Goal: Transaction & Acquisition: Download file/media

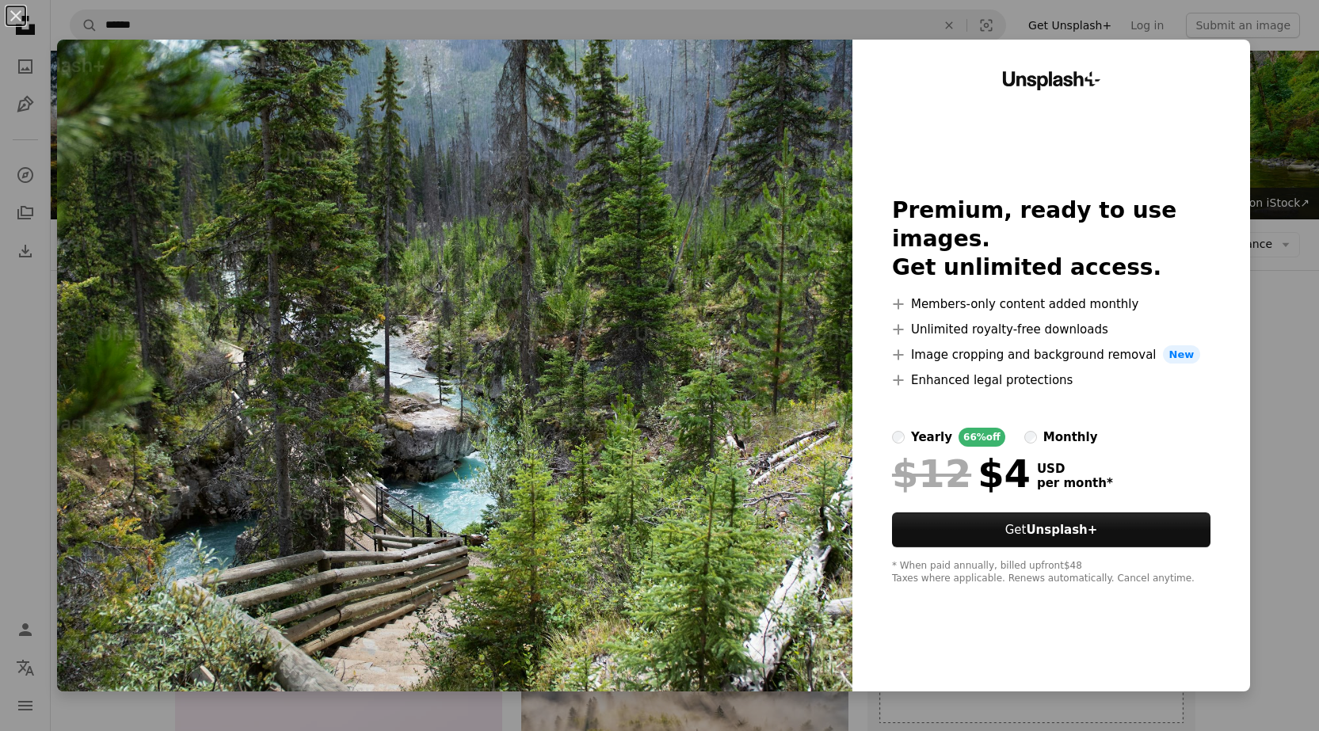
scroll to position [4041, 0]
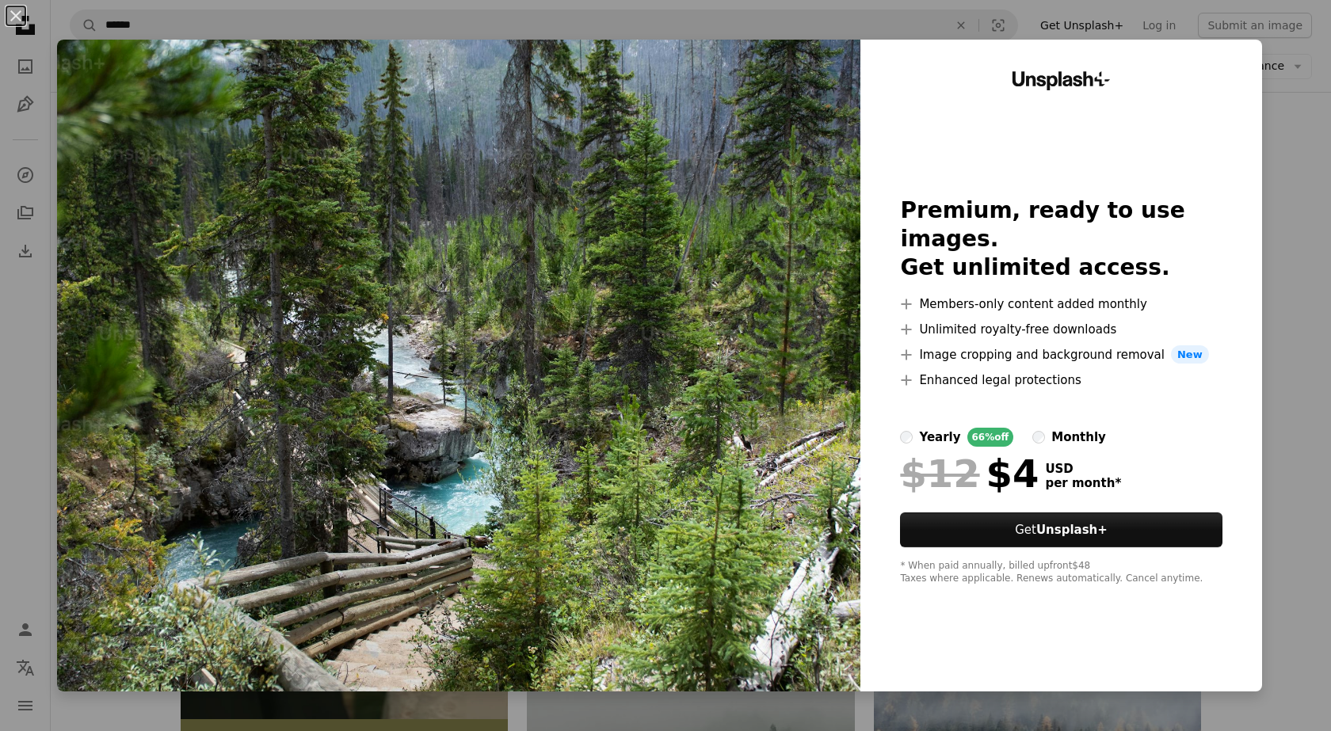
click at [786, 159] on img at bounding box center [458, 366] width 803 height 652
click at [1280, 181] on div "An X shape Unsplash+ Premium, ready to use images. Get unlimited access. A plus…" at bounding box center [665, 365] width 1331 height 731
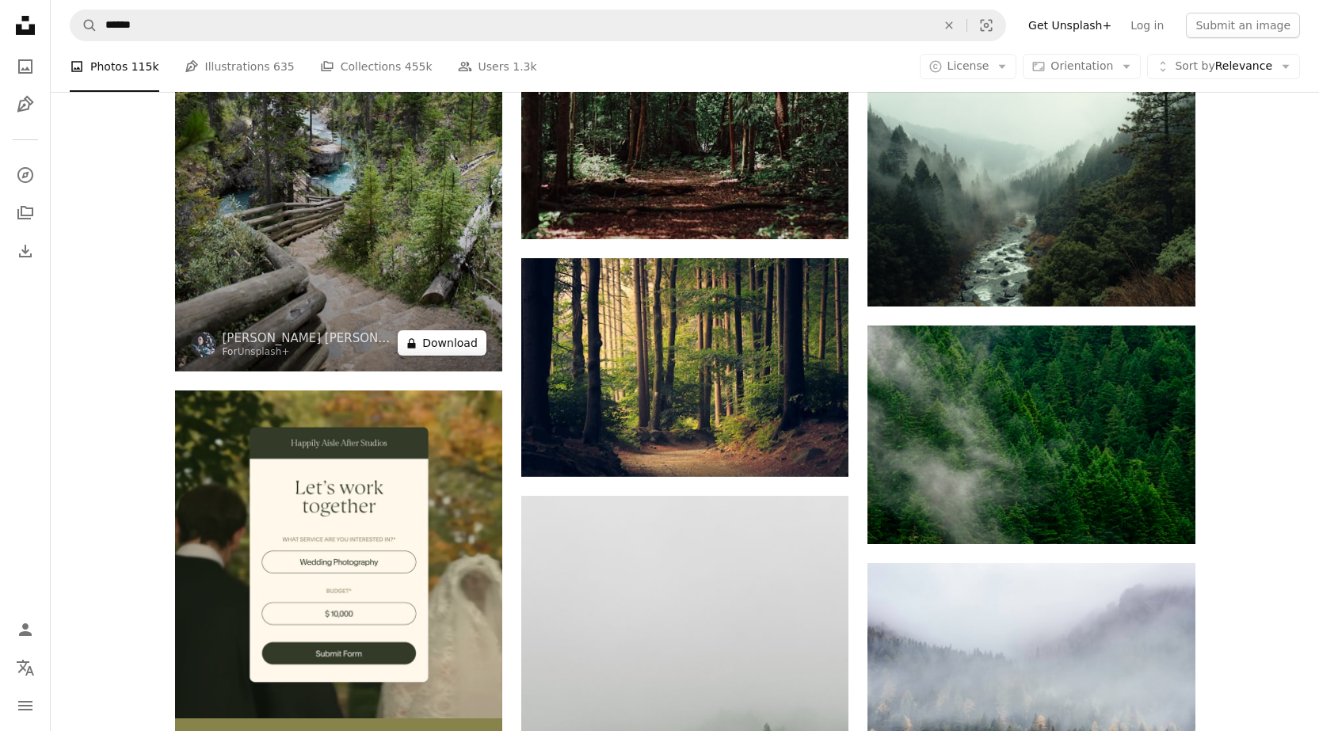
click at [428, 343] on button "A lock Download" at bounding box center [442, 342] width 89 height 25
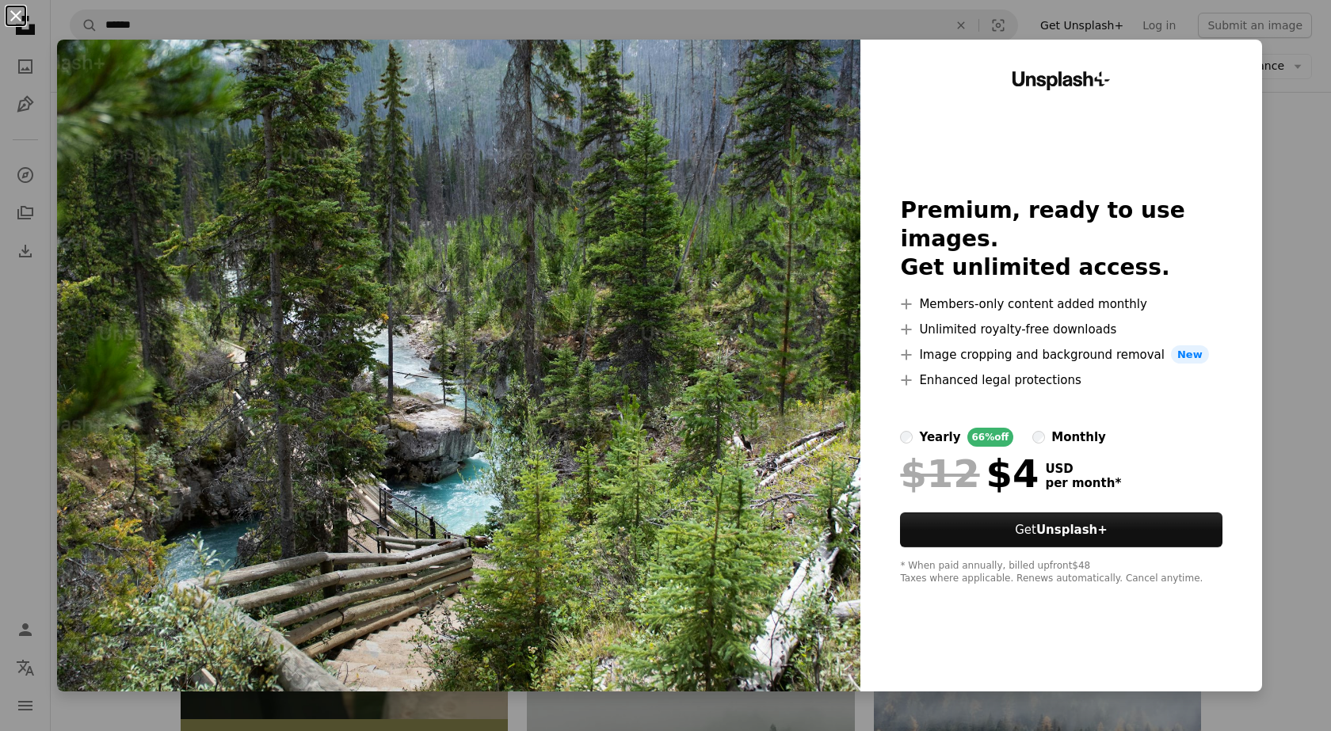
click at [17, 14] on button "An X shape" at bounding box center [15, 15] width 19 height 19
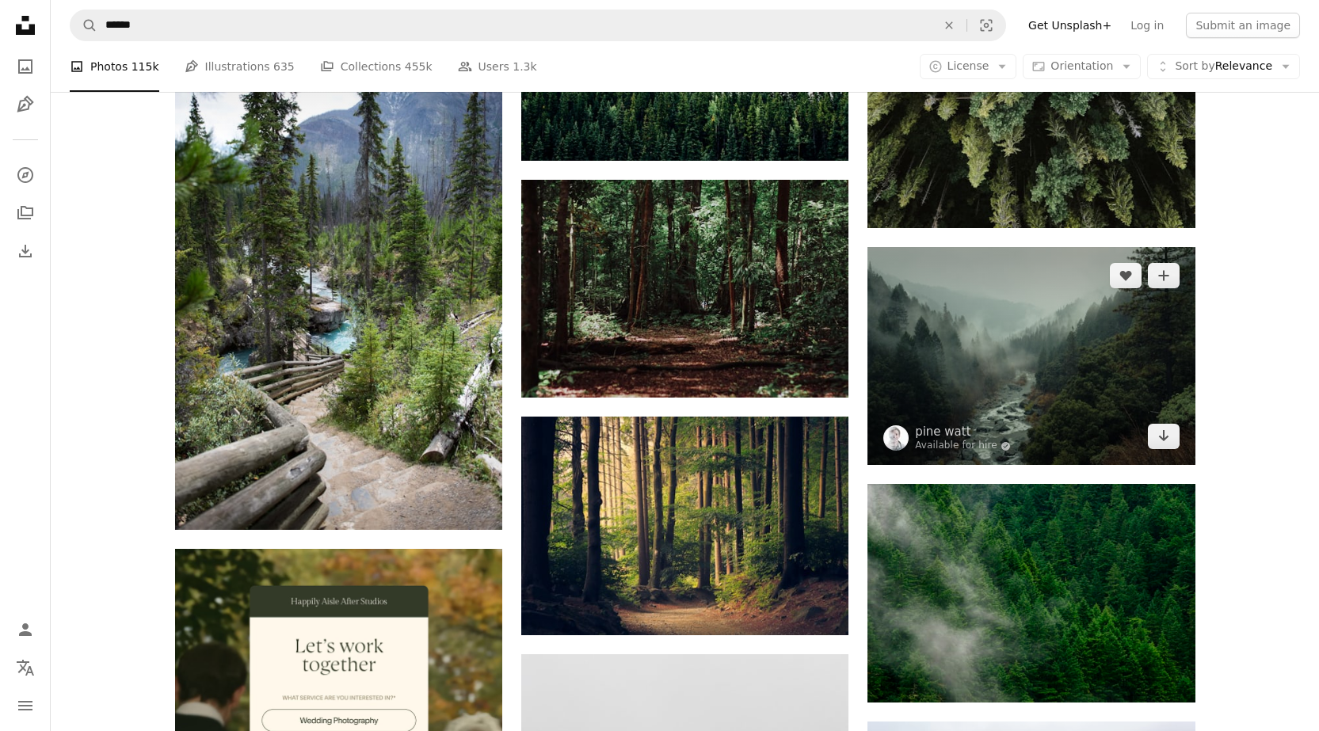
scroll to position [3962, 0]
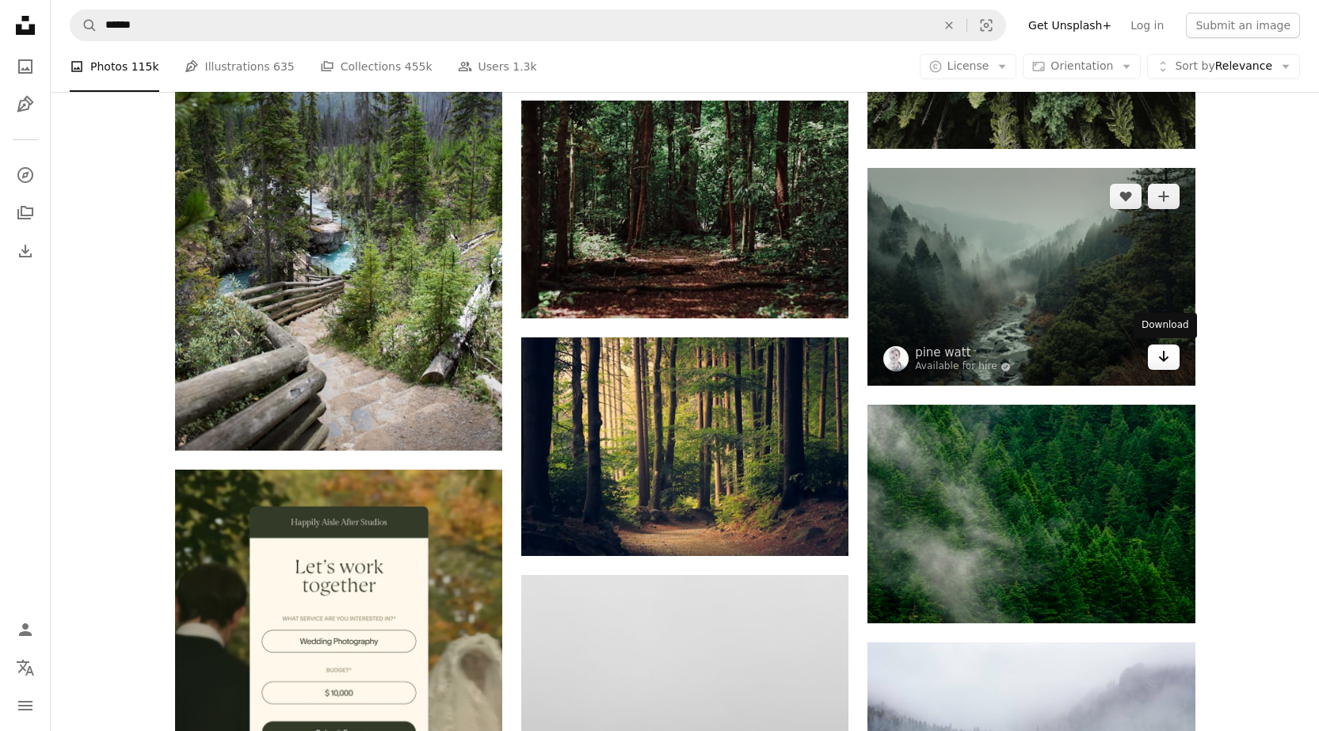
click at [1171, 369] on link "Arrow pointing down" at bounding box center [1164, 357] width 32 height 25
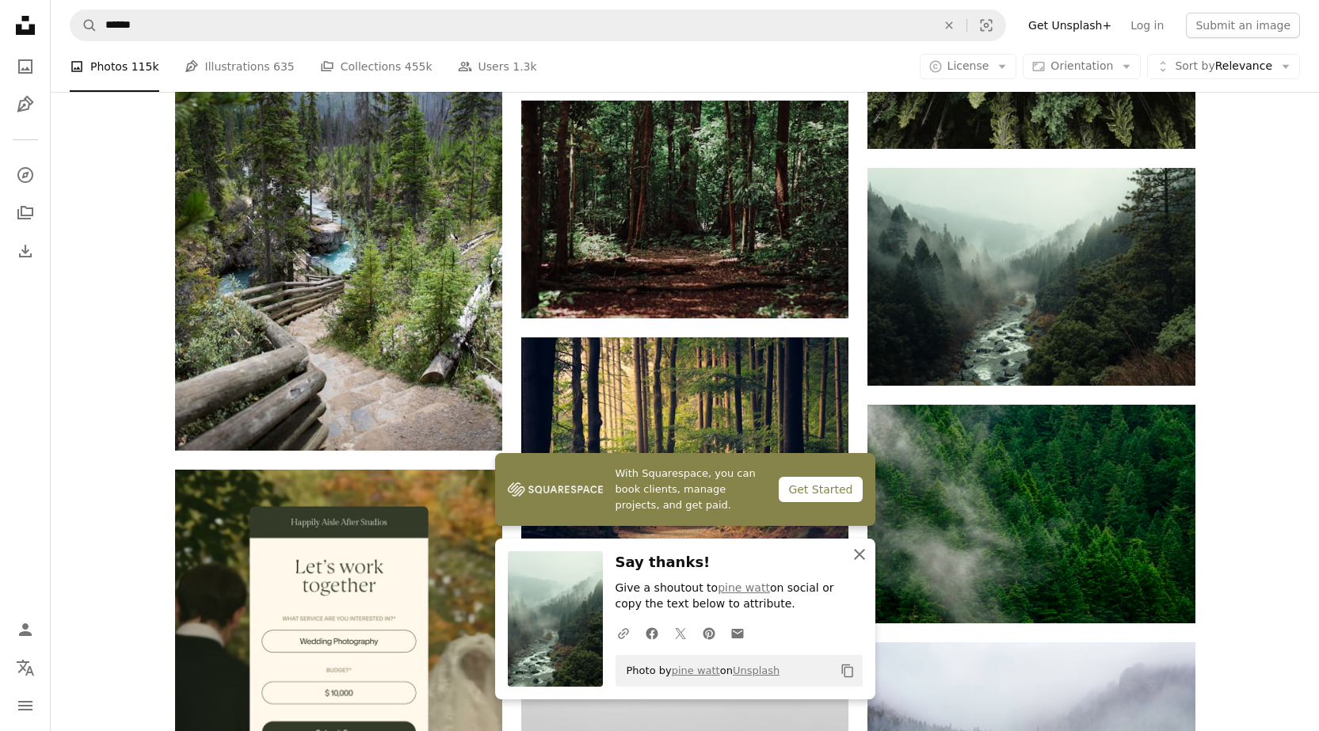
click at [857, 553] on icon "button" at bounding box center [859, 554] width 11 height 11
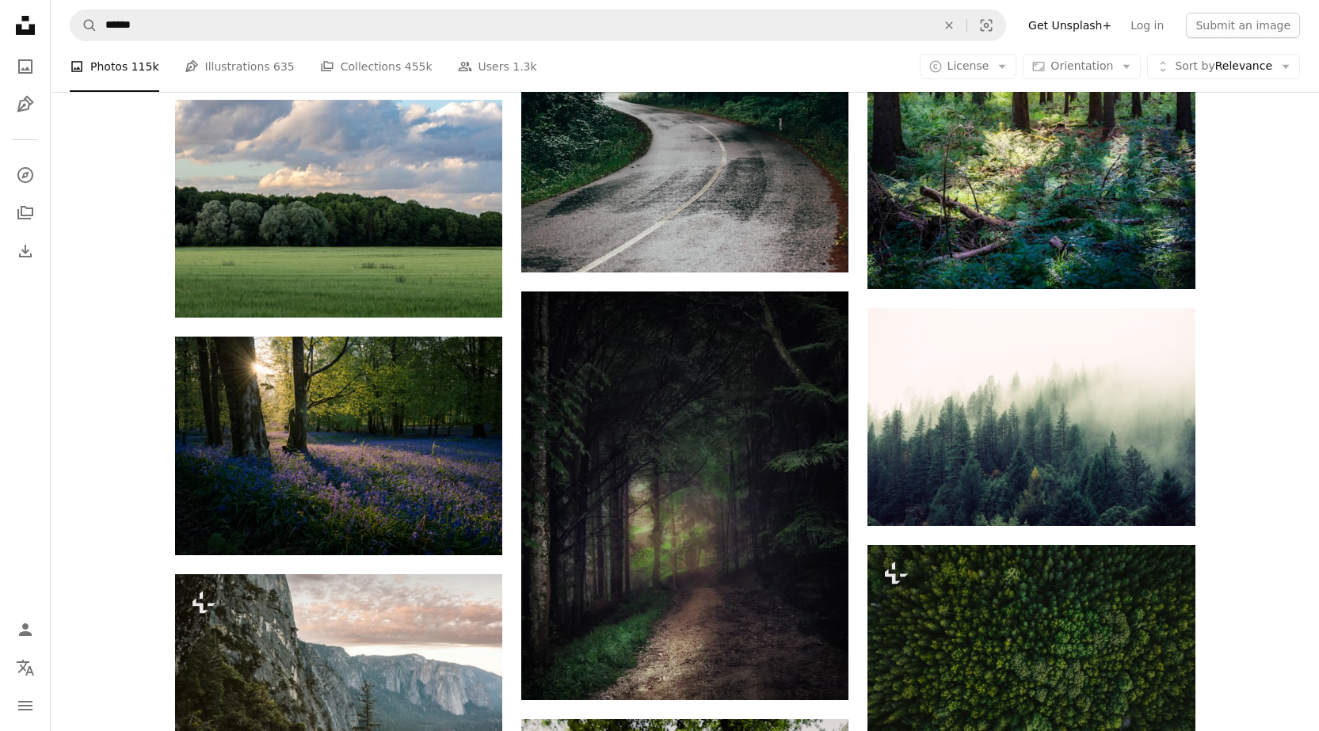
scroll to position [5071, 0]
